Goal: Task Accomplishment & Management: Manage account settings

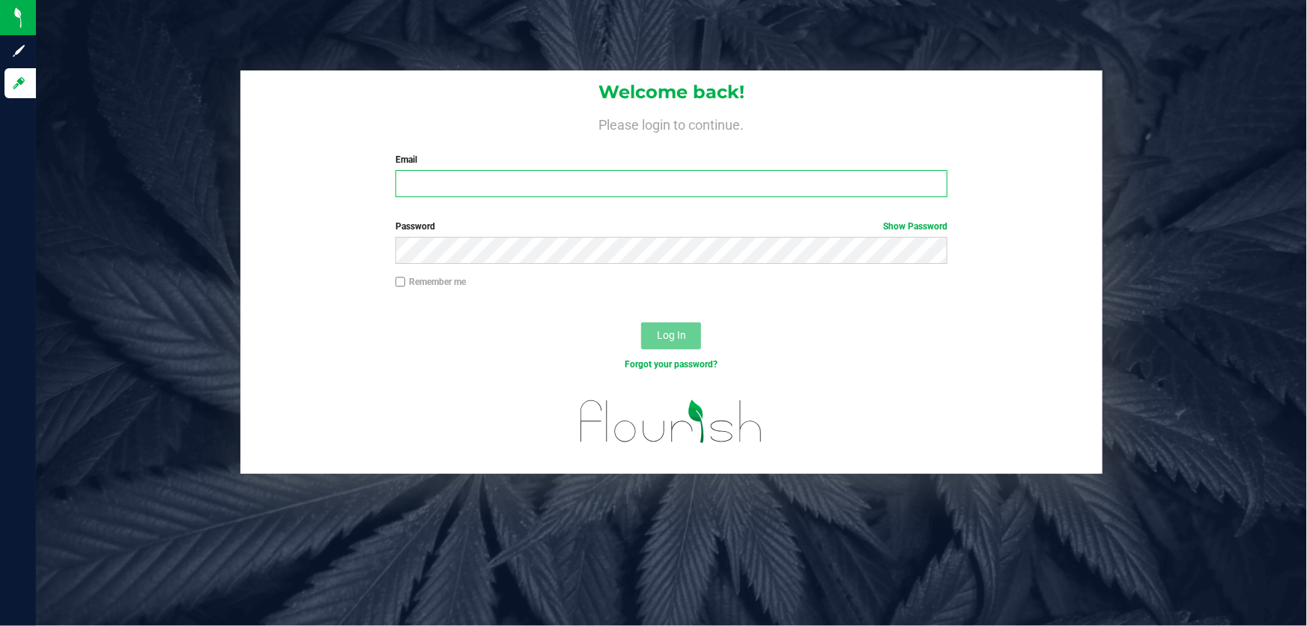
drag, startPoint x: 440, startPoint y: 184, endPoint x: 455, endPoint y: 184, distance: 15.7
click at [444, 184] on input "Email" at bounding box center [672, 183] width 553 height 27
type input "[EMAIL_ADDRESS][DOMAIN_NAME]"
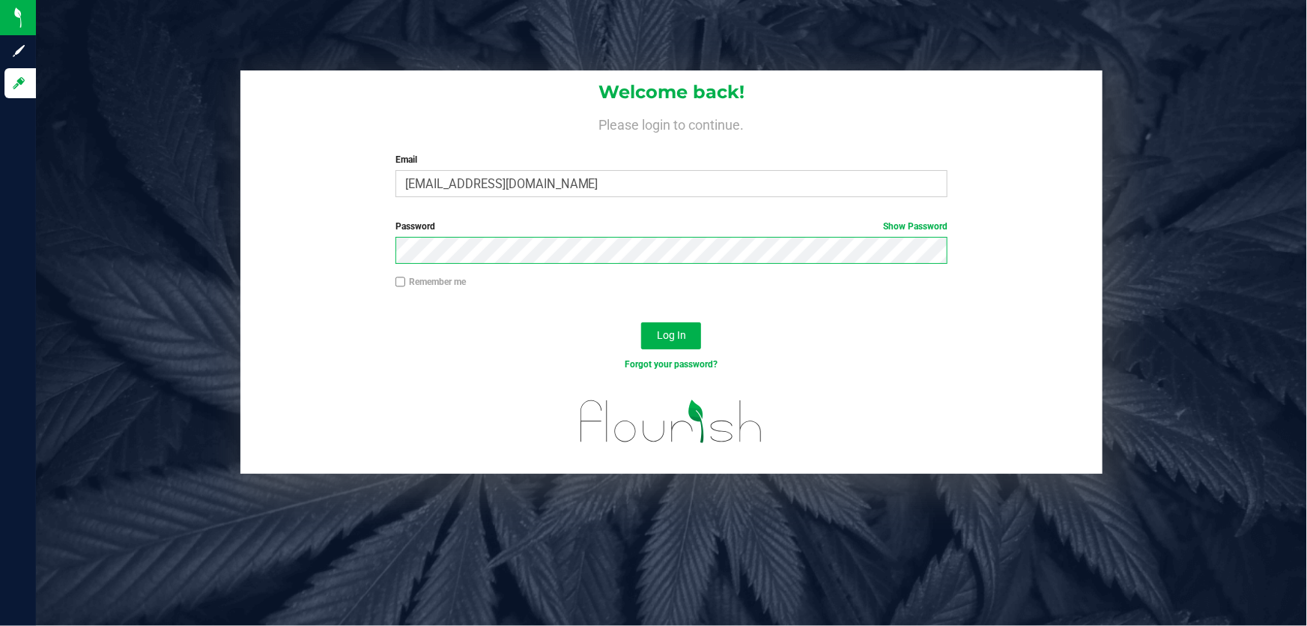
click at [641, 322] on button "Log In" at bounding box center [671, 335] width 60 height 27
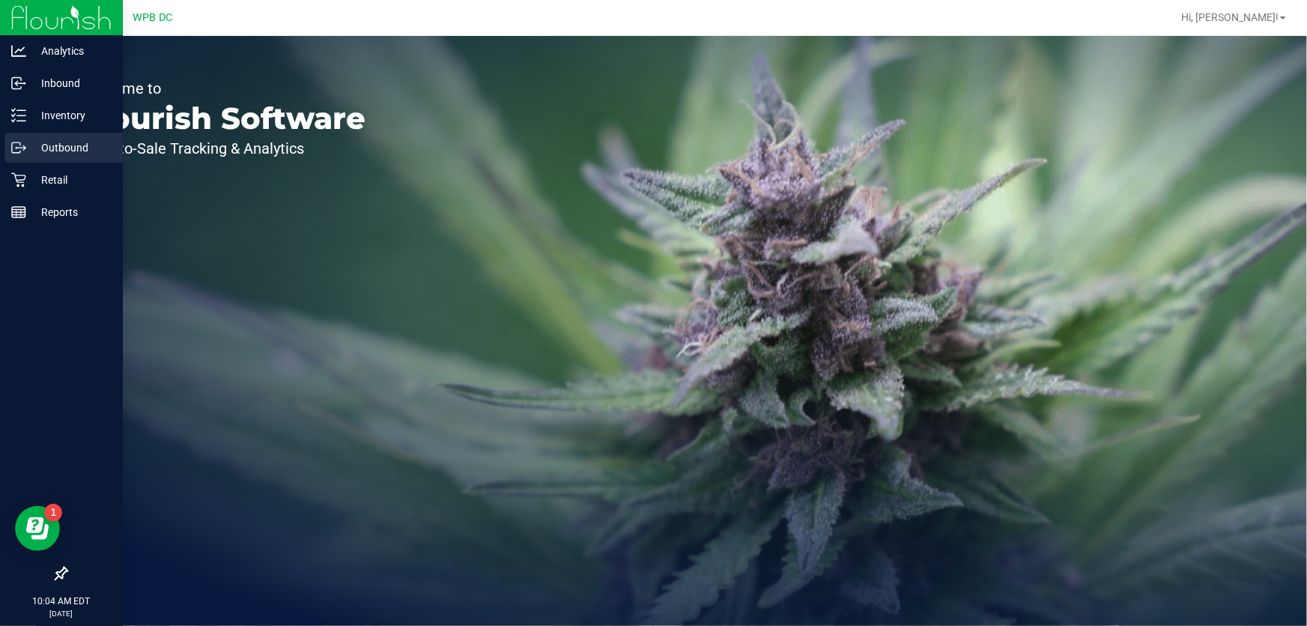
click at [49, 142] on p "Outbound" at bounding box center [71, 148] width 90 height 18
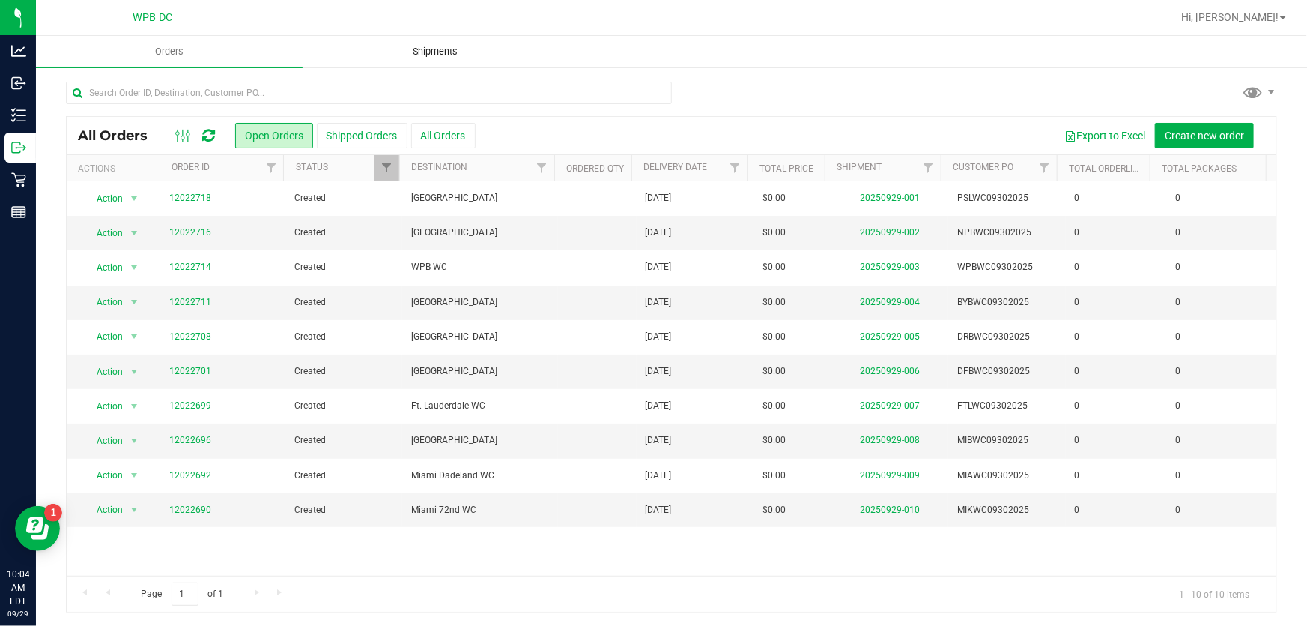
click at [431, 51] on span "Shipments" at bounding box center [435, 51] width 85 height 13
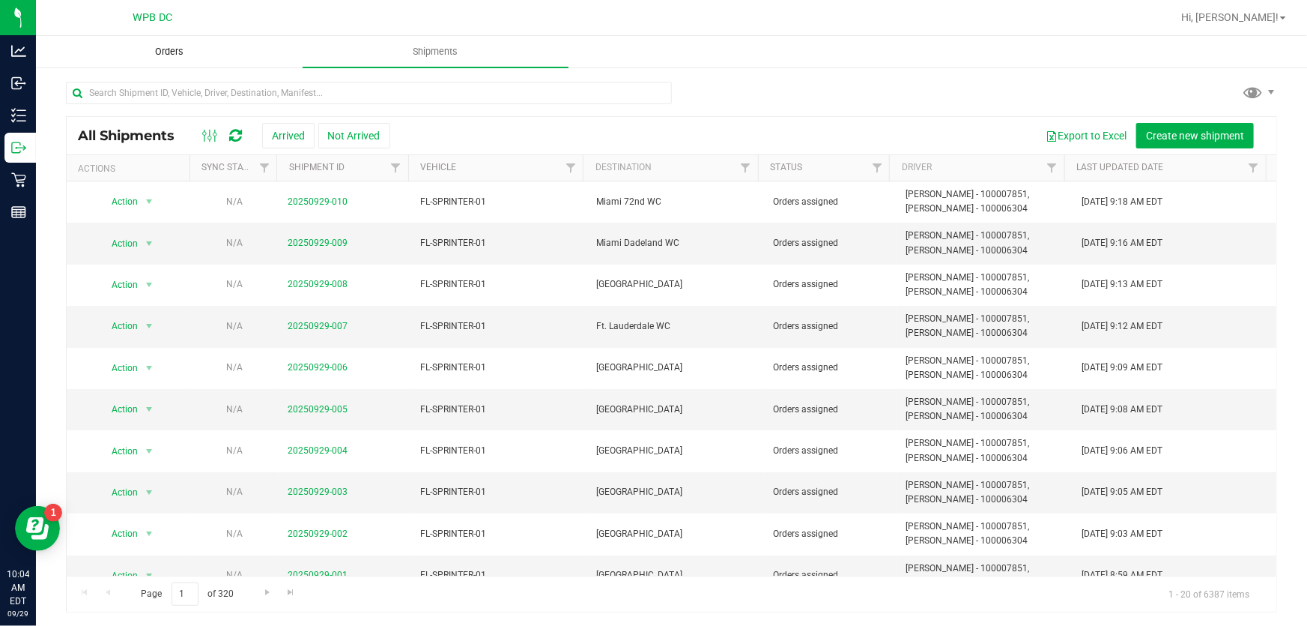
click at [169, 42] on uib-tab-heading "Orders" at bounding box center [169, 52] width 265 height 30
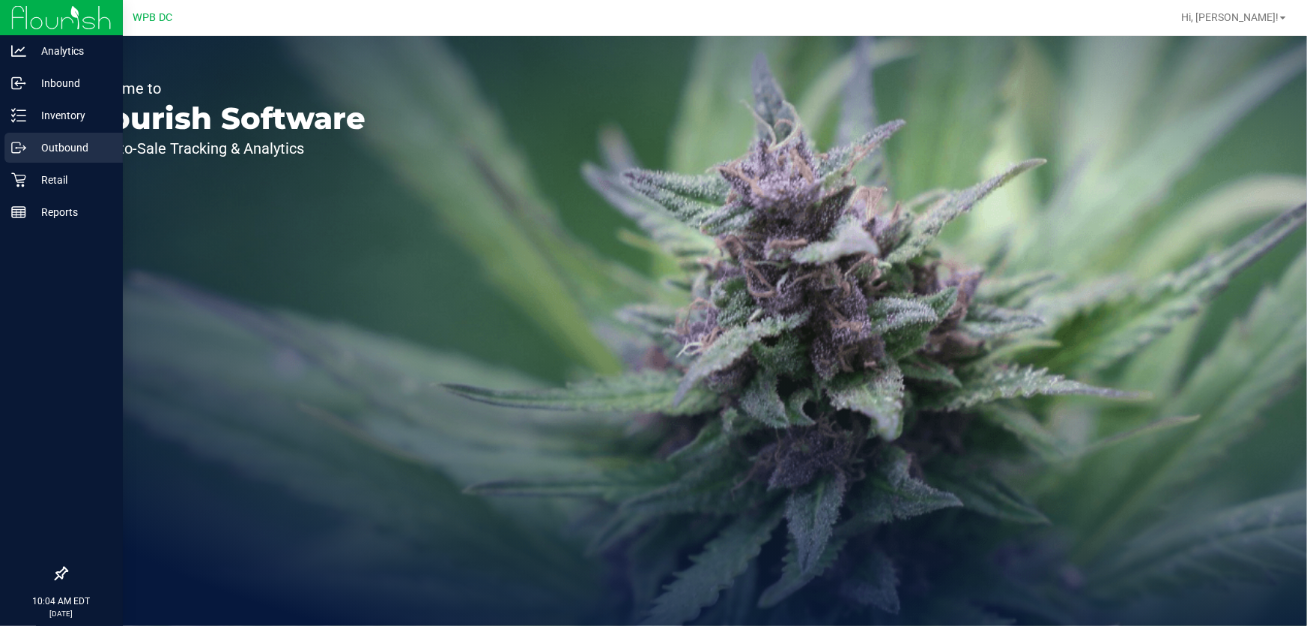
click at [58, 142] on p "Outbound" at bounding box center [71, 148] width 90 height 18
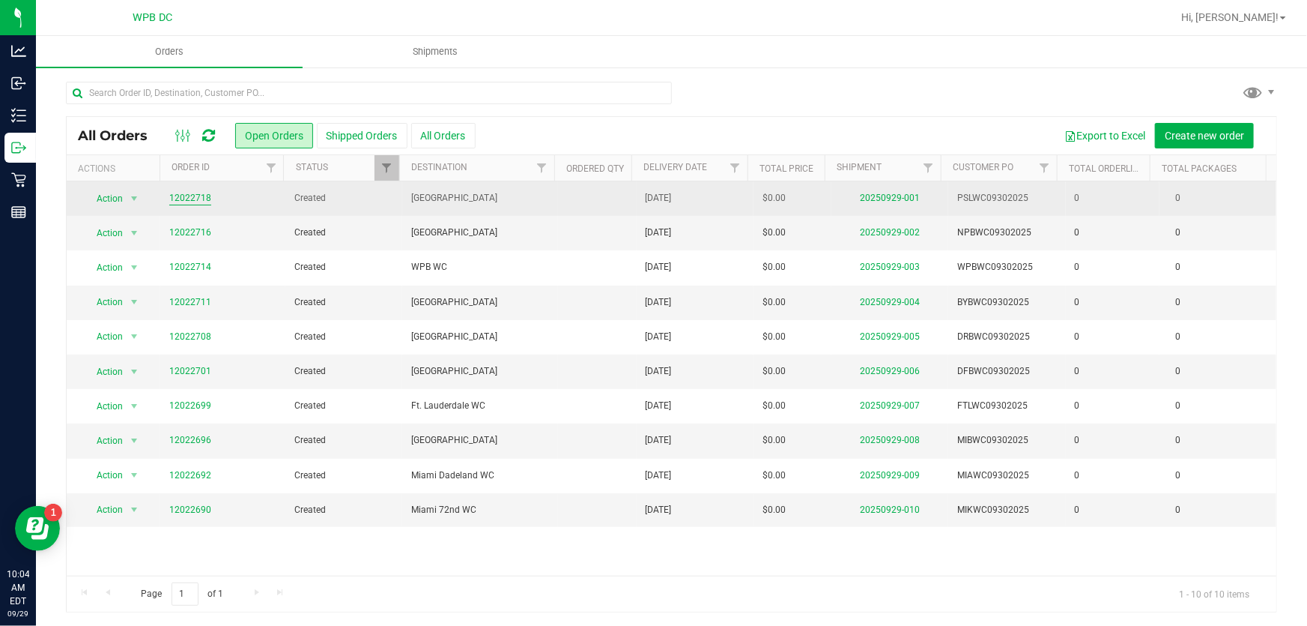
click at [205, 196] on link "12022718" at bounding box center [190, 198] width 42 height 14
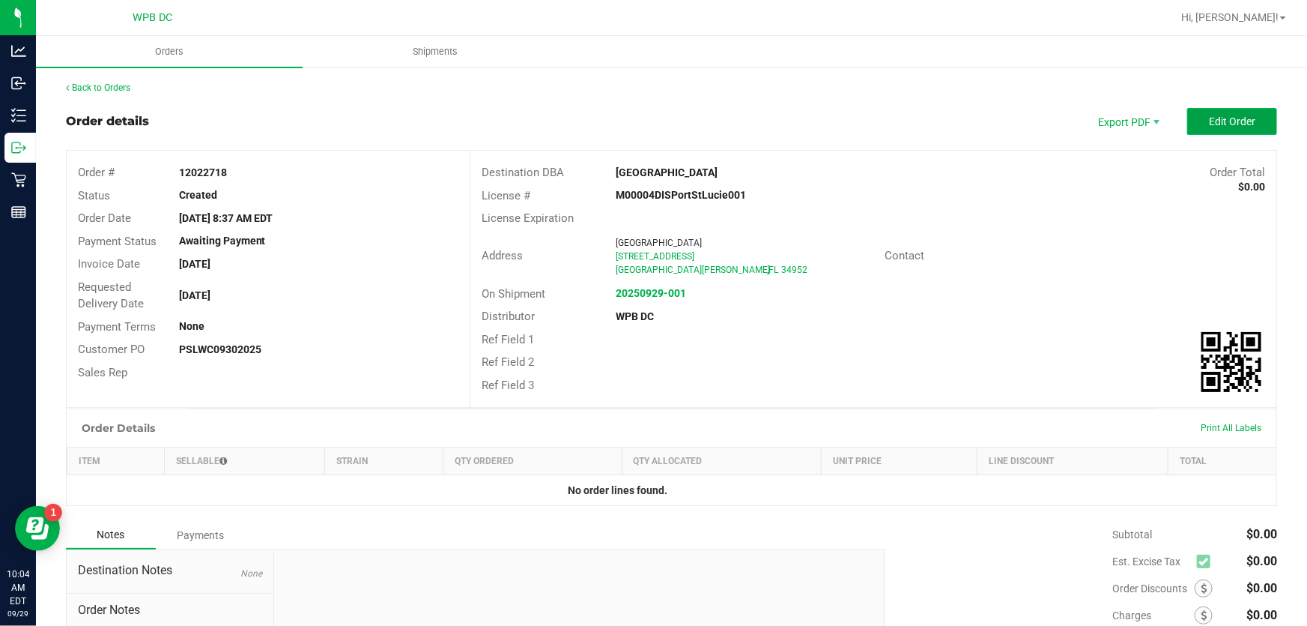
click at [1212, 112] on button "Edit Order" at bounding box center [1232, 121] width 90 height 27
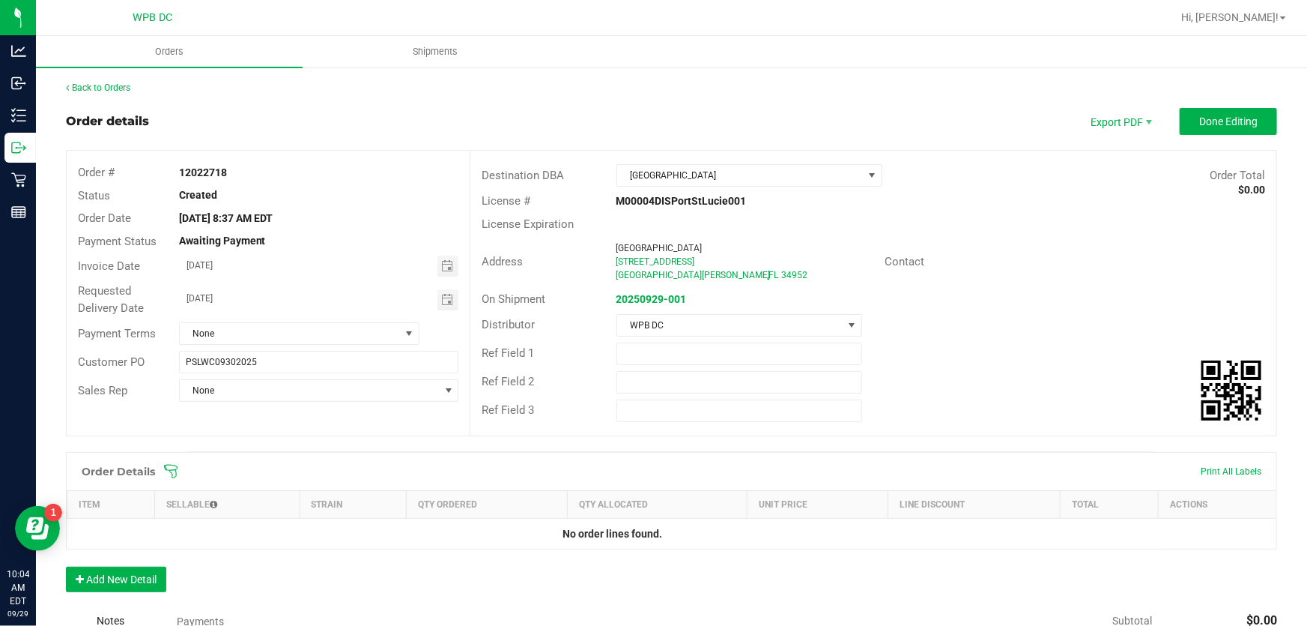
click at [167, 466] on icon at bounding box center [170, 471] width 15 height 15
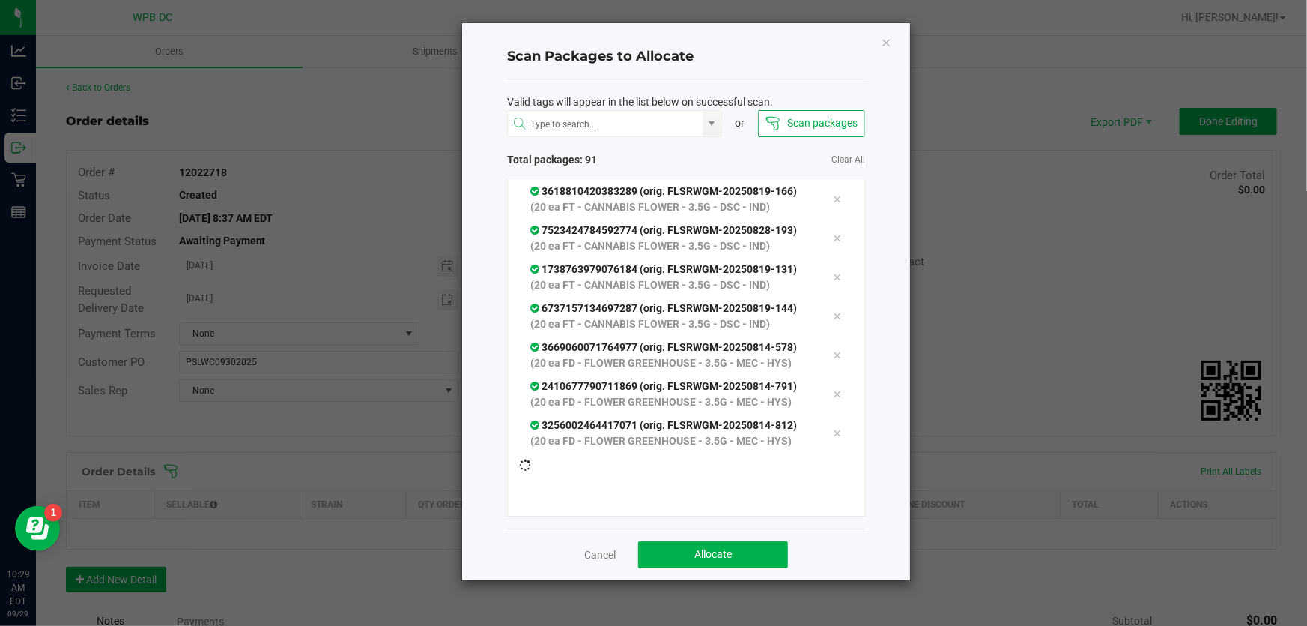
scroll to position [4027, 0]
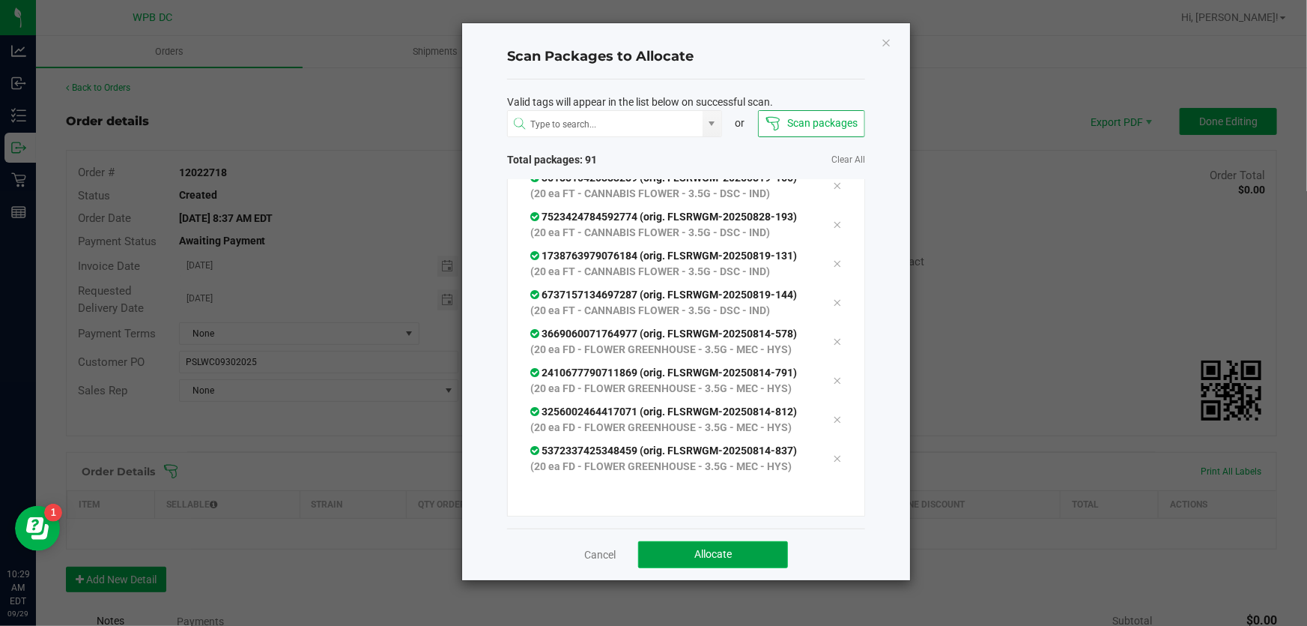
click at [682, 551] on button "Allocate" at bounding box center [713, 554] width 150 height 27
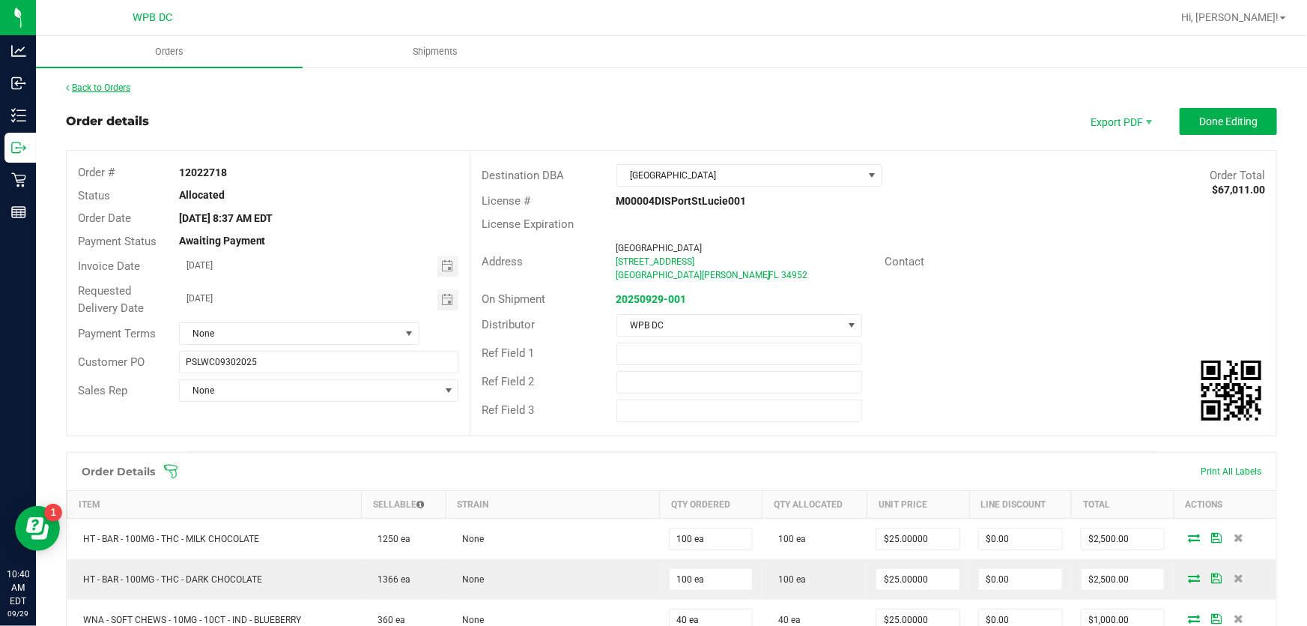
click at [127, 85] on link "Back to Orders" at bounding box center [98, 87] width 64 height 10
